Goal: Task Accomplishment & Management: Manage account settings

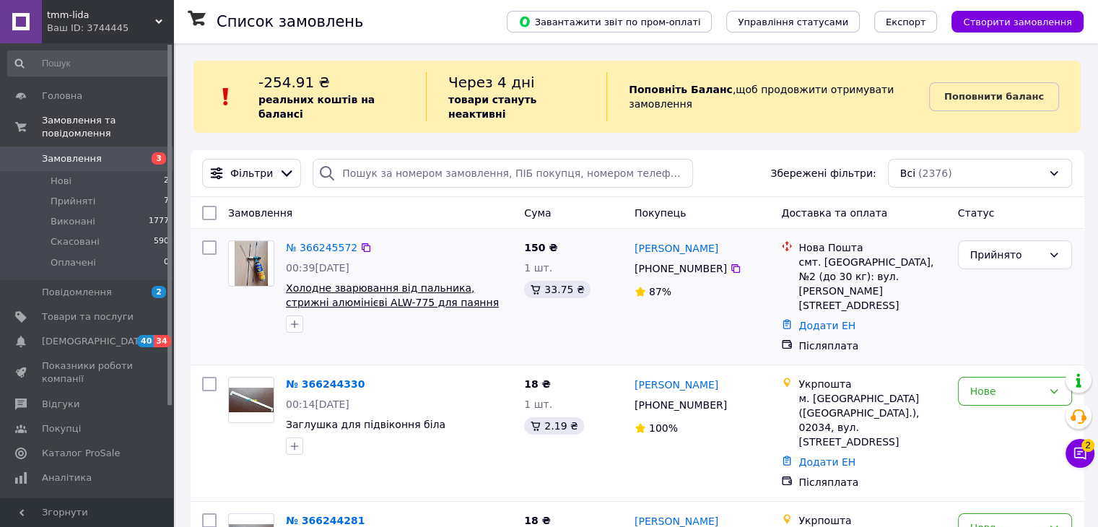
scroll to position [72, 0]
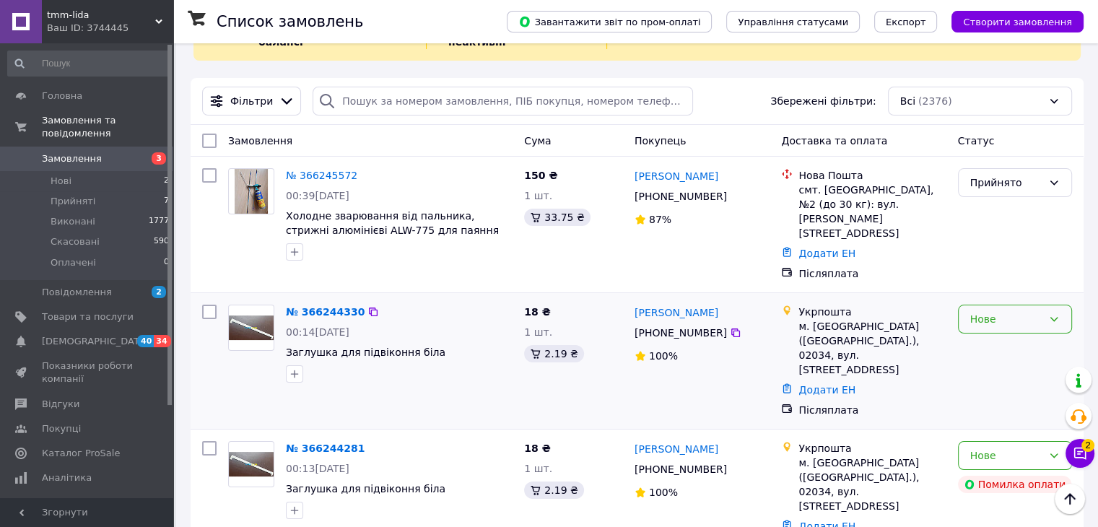
click at [766, 313] on icon at bounding box center [1054, 319] width 12 height 12
click at [766, 317] on li "Прийнято" at bounding box center [1014, 321] width 113 height 26
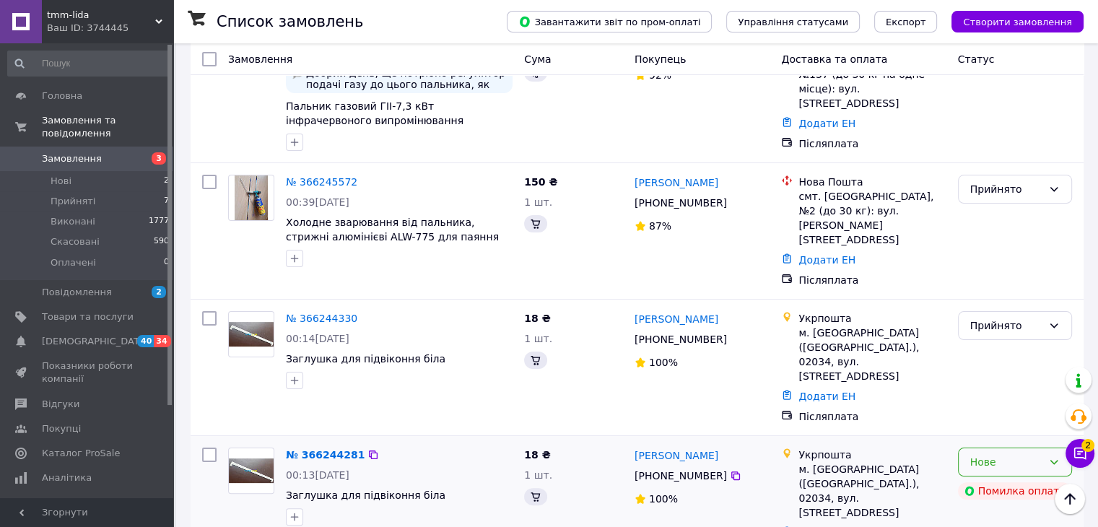
scroll to position [367, 0]
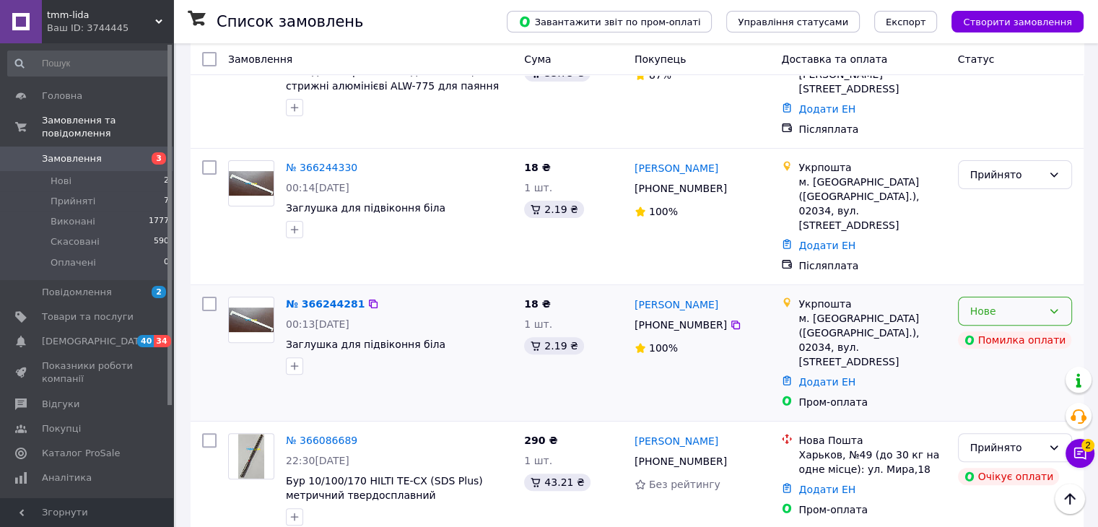
click at [766, 305] on icon at bounding box center [1054, 311] width 12 height 12
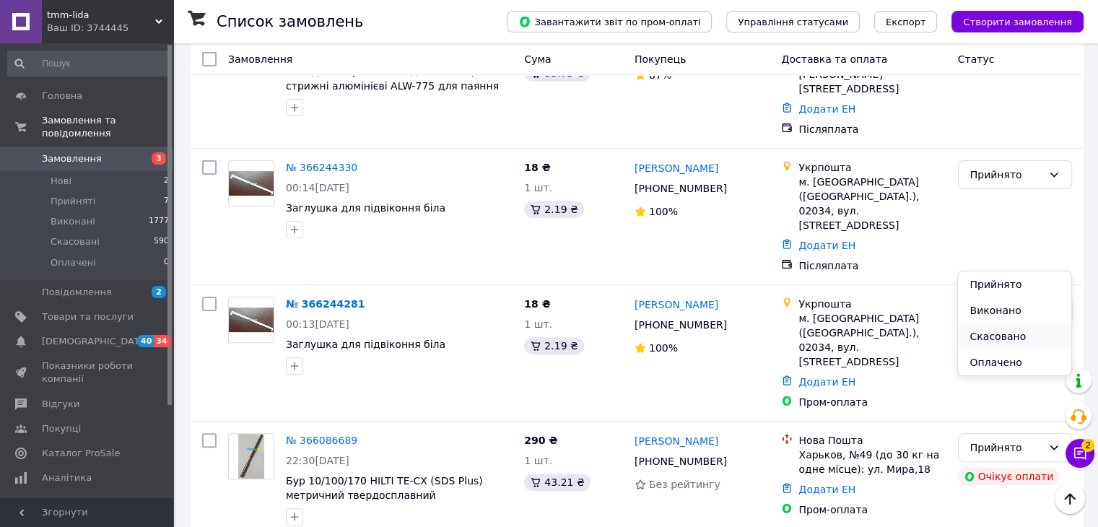
click at [766, 333] on li "Скасовано" at bounding box center [1014, 336] width 113 height 26
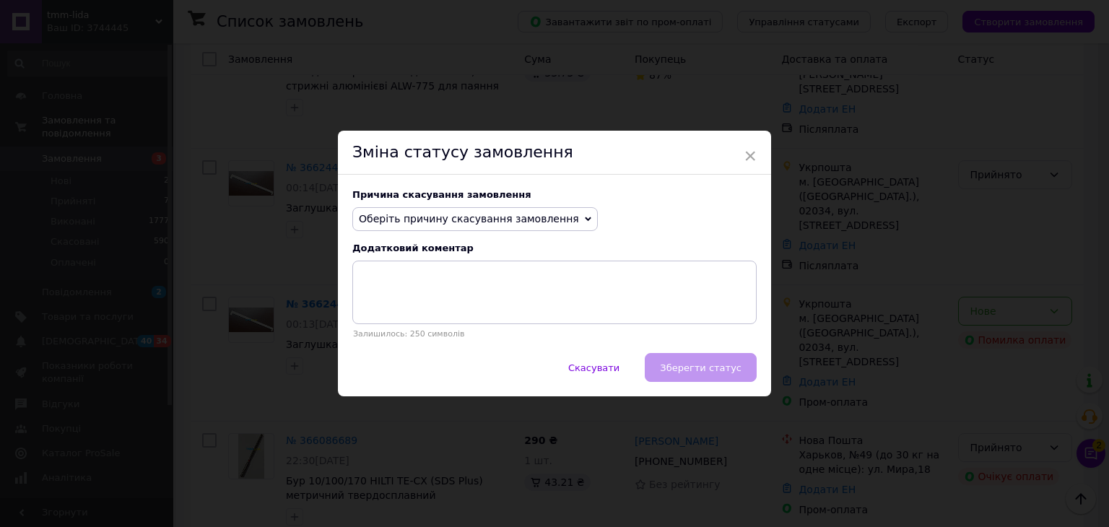
click at [557, 214] on span "Оберіть причину скасування замовлення" at bounding box center [474, 219] width 245 height 25
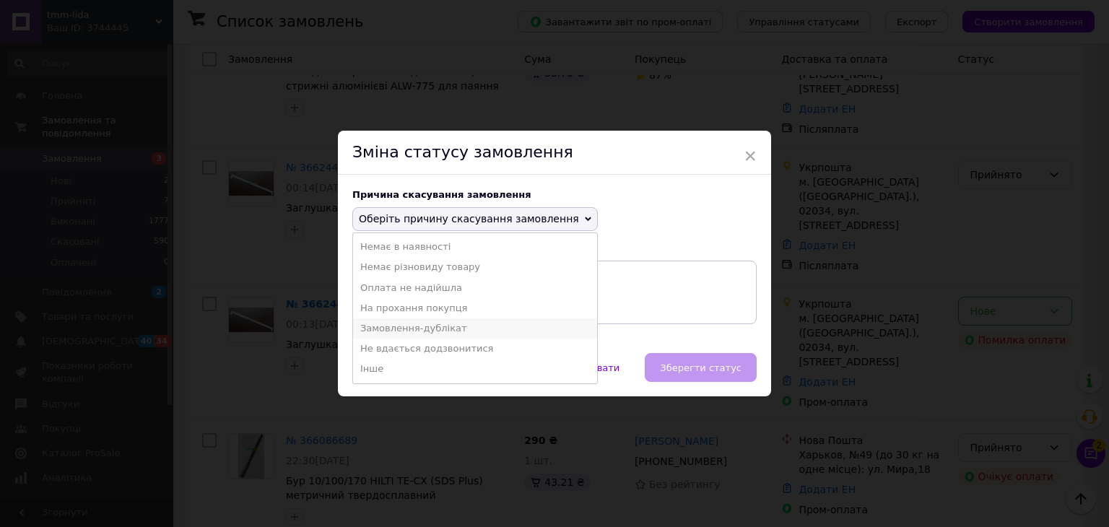
click at [403, 325] on li "Замовлення-дублікат" at bounding box center [475, 328] width 244 height 20
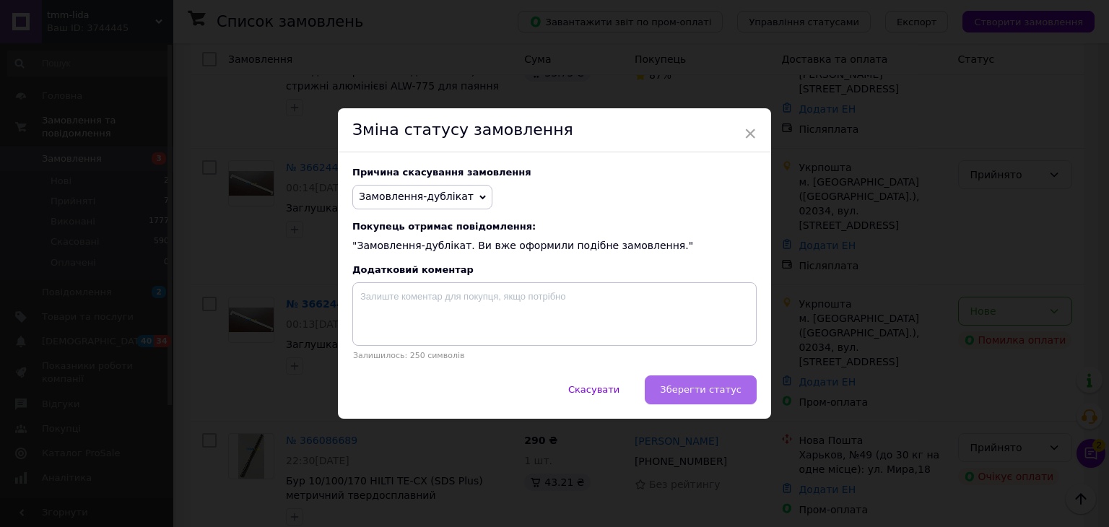
click at [710, 387] on span "Зберегти статус" at bounding box center [701, 389] width 82 height 11
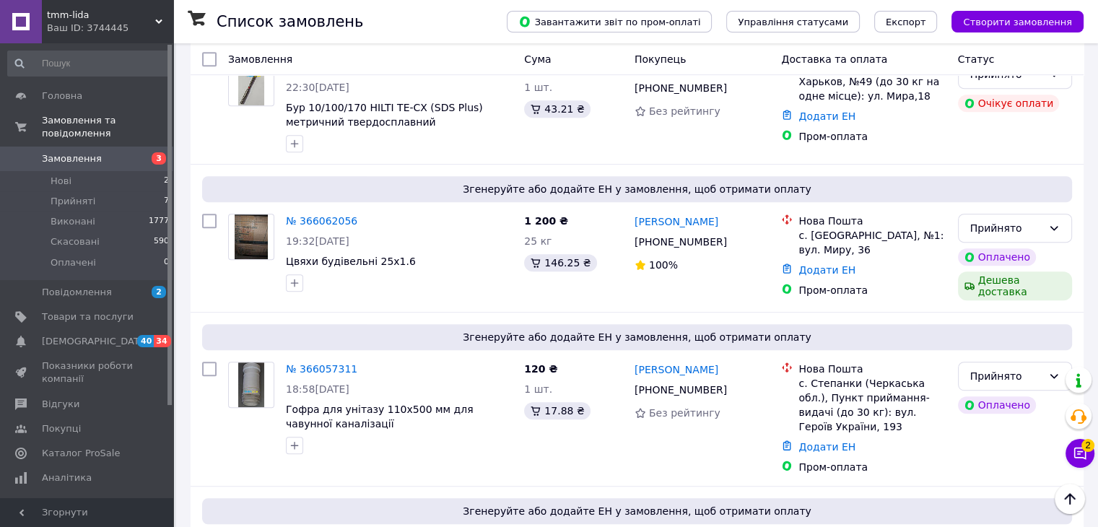
scroll to position [728, 0]
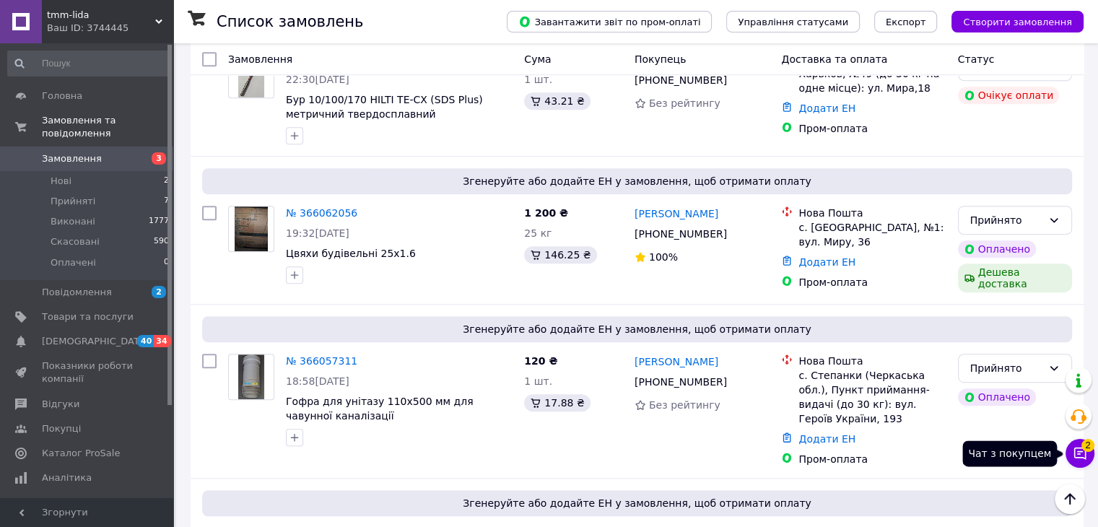
click at [766, 448] on icon at bounding box center [1080, 453] width 14 height 14
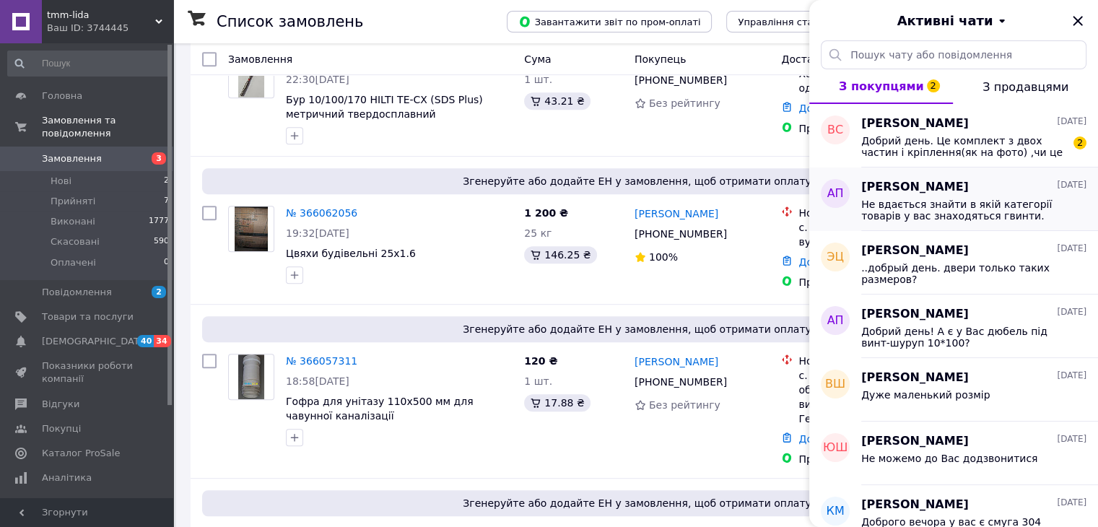
click at [766, 193] on span "[PERSON_NAME]" at bounding box center [915, 187] width 108 height 17
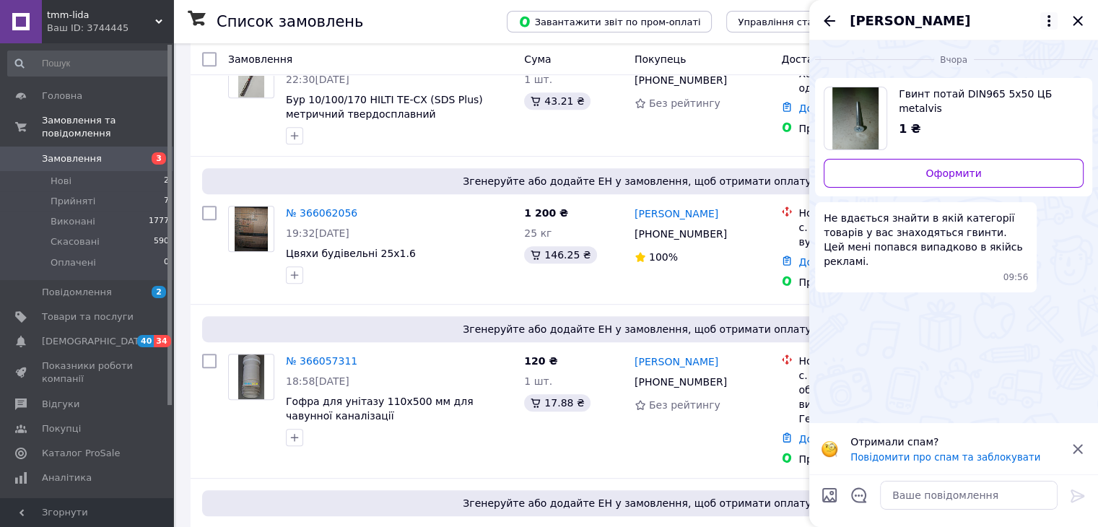
click at [766, 18] on icon at bounding box center [1048, 20] width 17 height 17
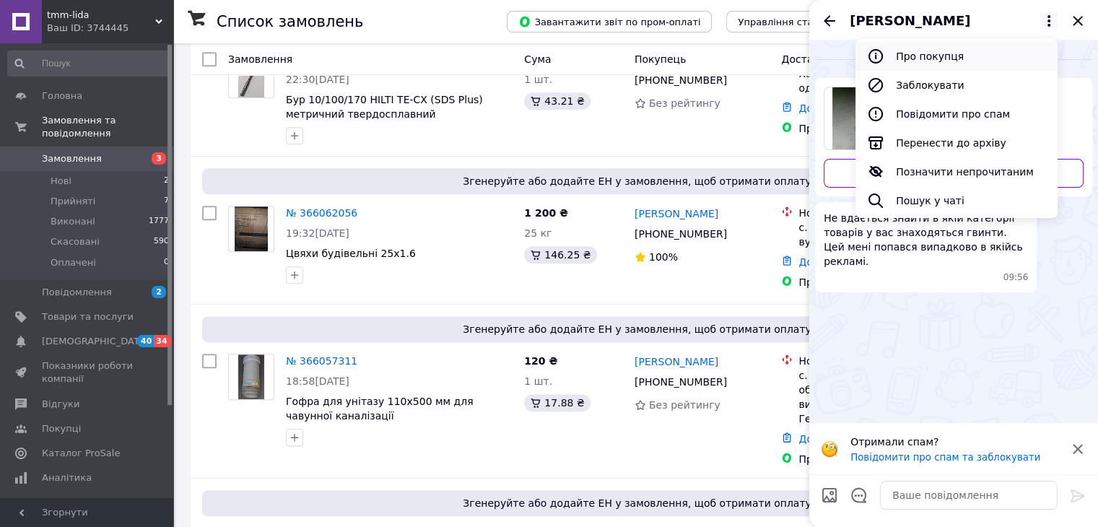
click at [766, 55] on button "Про покупця" at bounding box center [956, 56] width 202 height 29
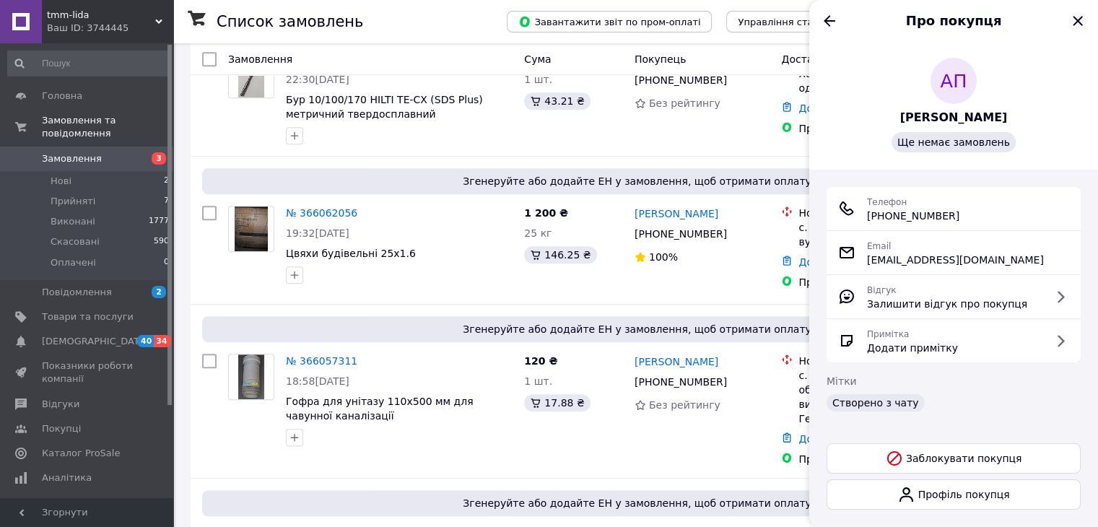
click at [766, 17] on icon "Закрити" at bounding box center [1077, 20] width 17 height 17
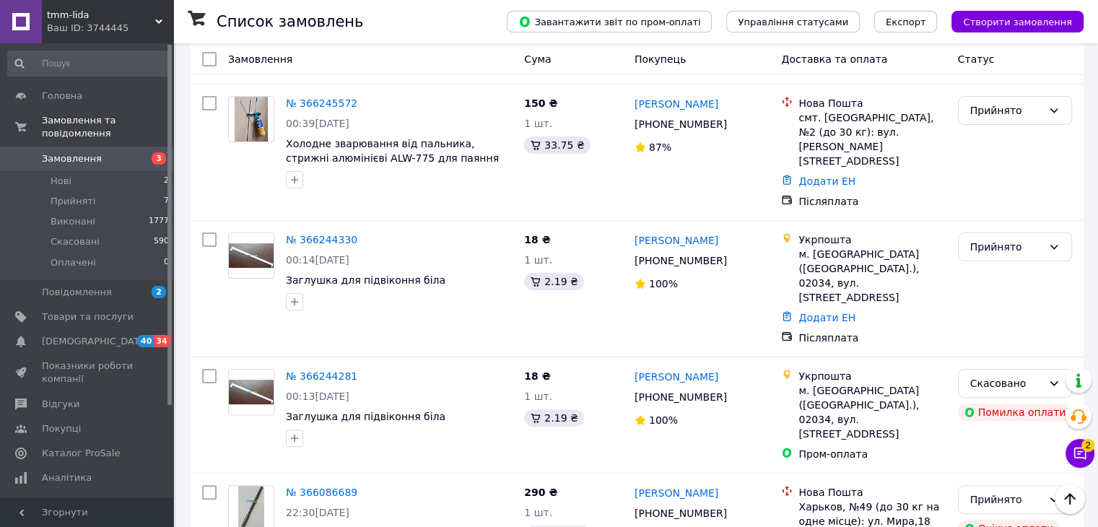
scroll to position [0, 0]
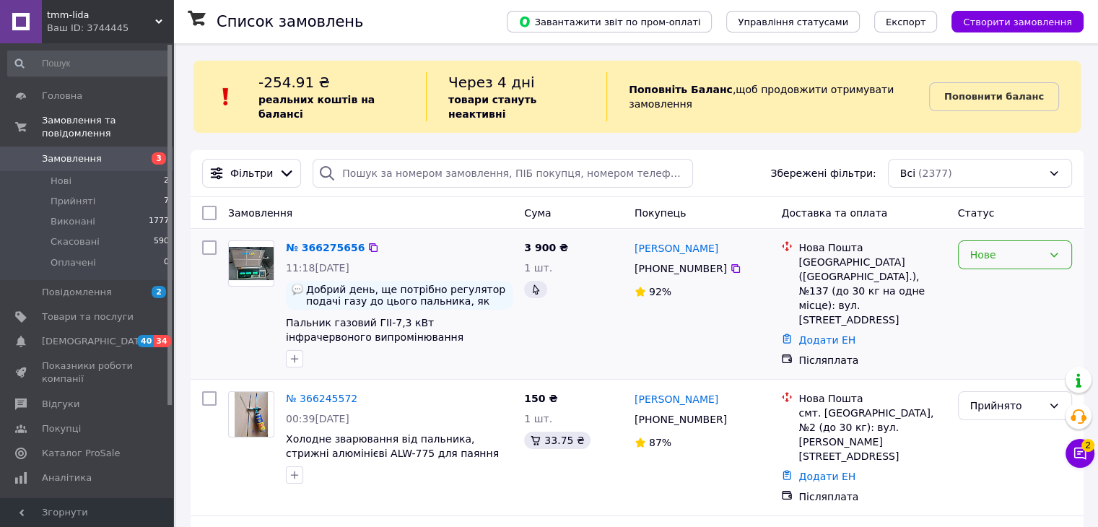
click at [766, 249] on icon at bounding box center [1054, 255] width 12 height 12
click at [766, 269] on li "Прийнято" at bounding box center [1014, 272] width 113 height 26
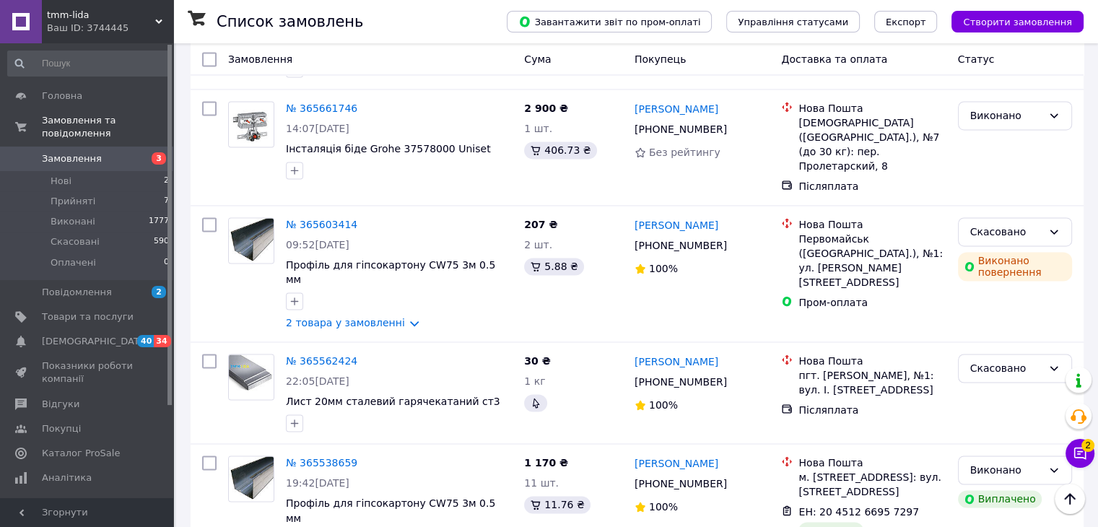
scroll to position [2239, 0]
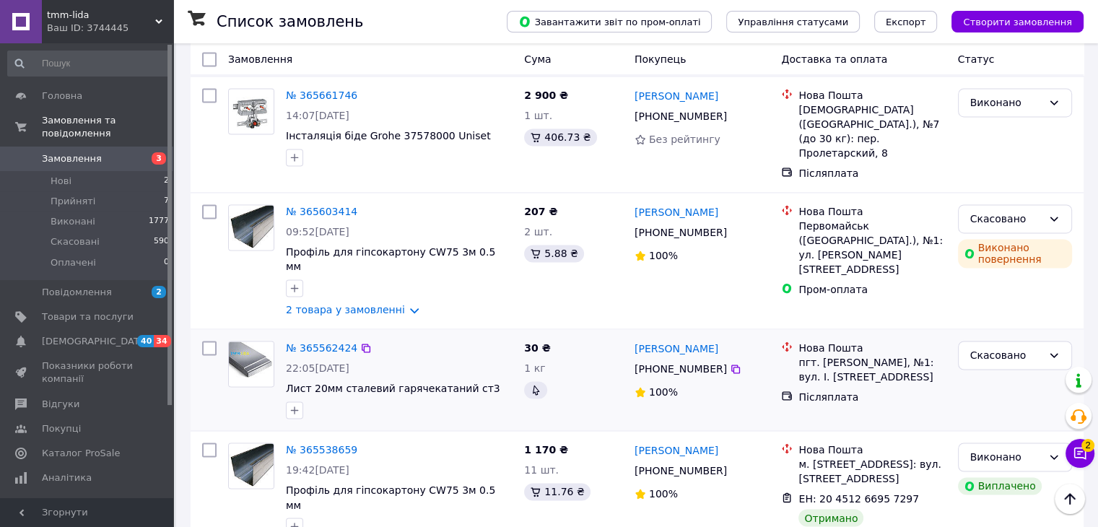
drag, startPoint x: 0, startPoint y: 28, endPoint x: 694, endPoint y: 188, distance: 712.6
click at [694, 335] on div "[PERSON_NAME] [PHONE_NUMBER]%" at bounding box center [702, 380] width 147 height 90
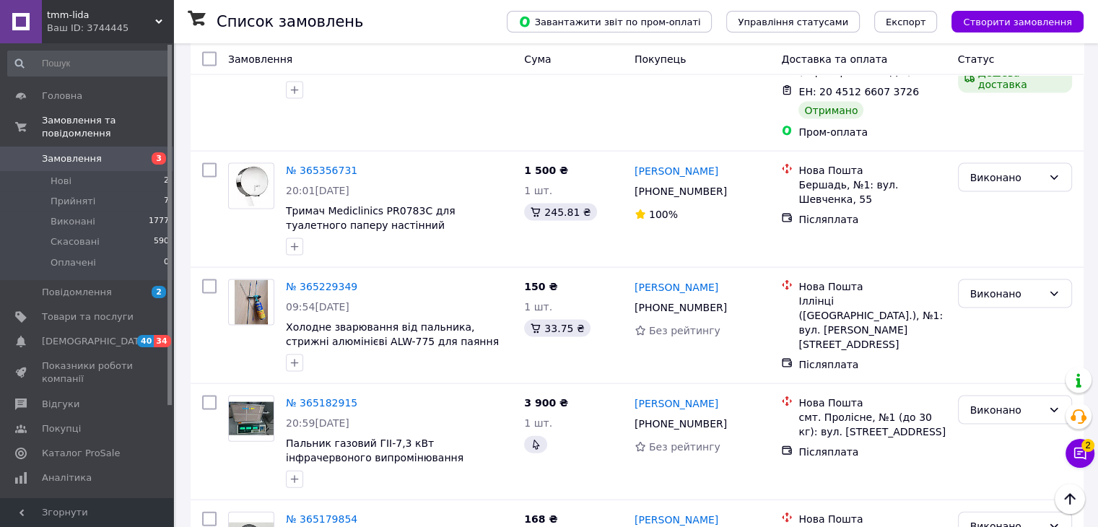
scroll to position [3104, 0]
